Goal: Complete application form

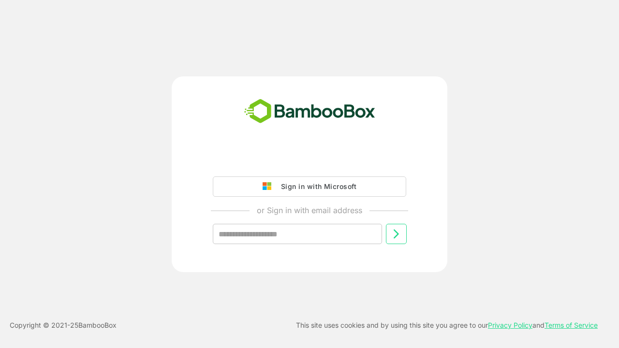
type input "**********"
click at [396, 234] on icon at bounding box center [396, 234] width 12 height 12
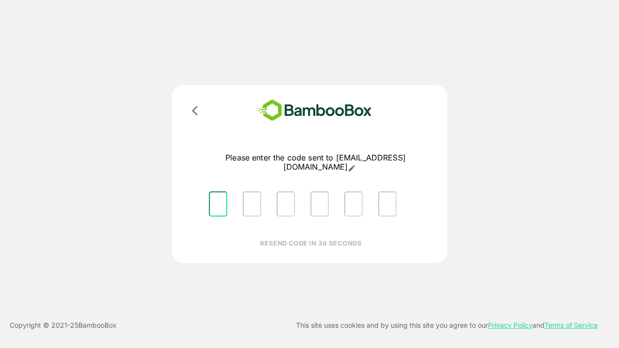
type input "*"
